Goal: Task Accomplishment & Management: Manage account settings

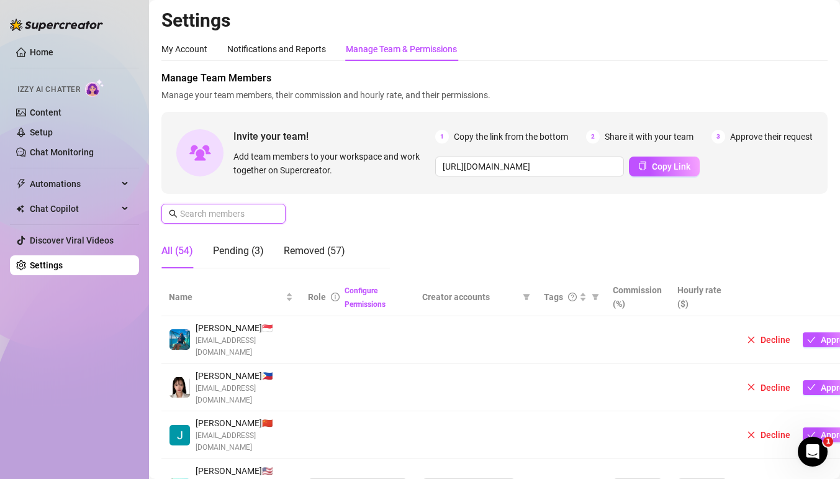
click at [252, 214] on input "text" at bounding box center [224, 214] width 88 height 14
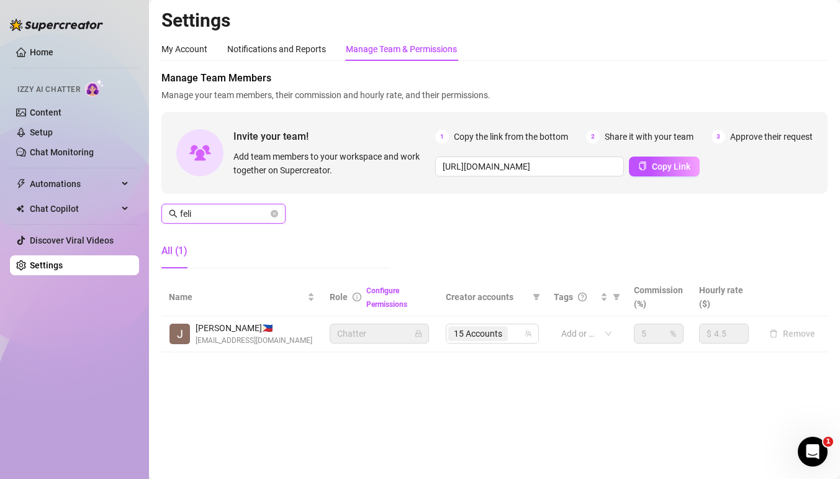
click at [522, 341] on div "15 Accounts" at bounding box center [485, 333] width 75 height 17
type input "feli"
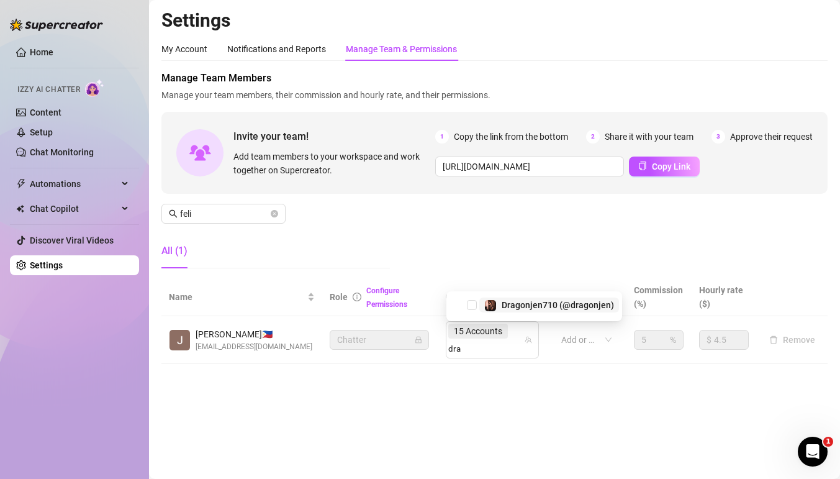
type input "drag"
click at [473, 303] on span "Select tree node" at bounding box center [472, 302] width 10 height 10
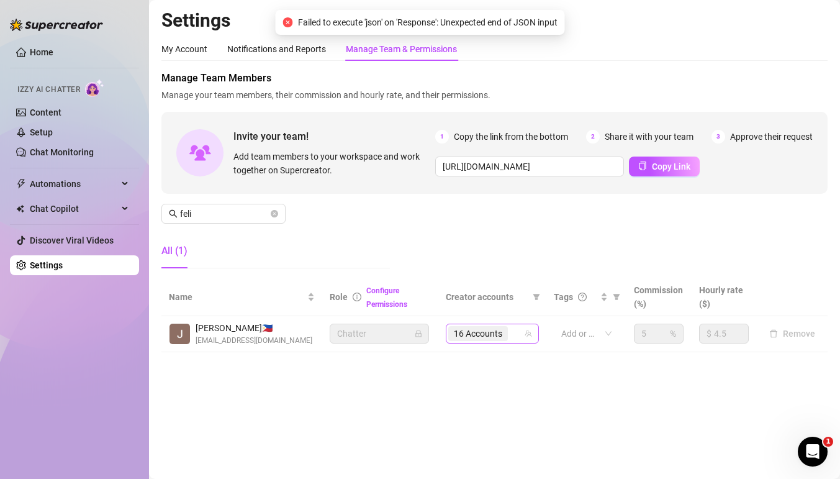
click at [512, 336] on div "16 Accounts" at bounding box center [485, 333] width 75 height 17
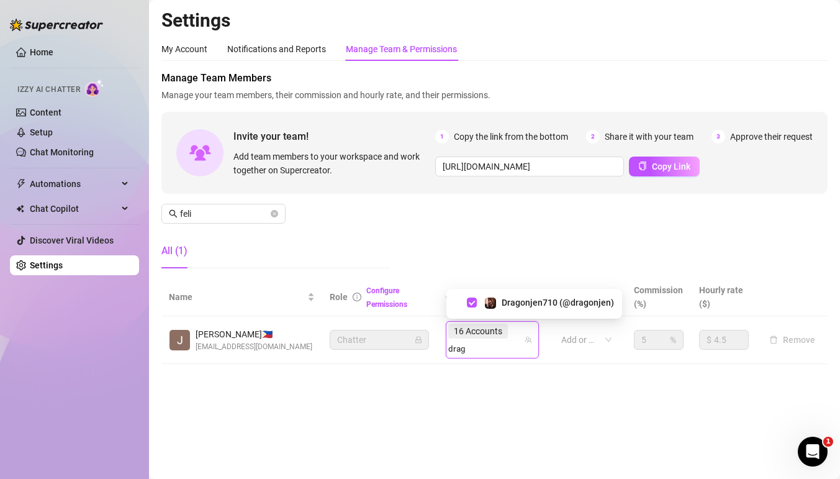
type input "drag"
